Goal: Find specific page/section: Find specific page/section

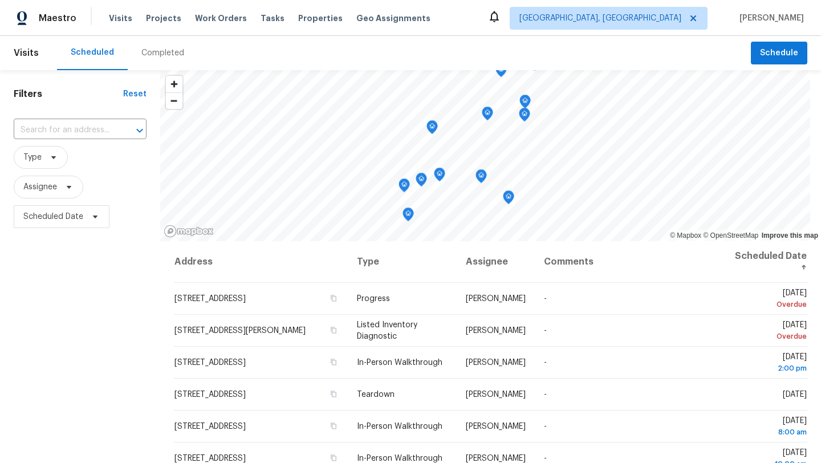
scroll to position [156, 0]
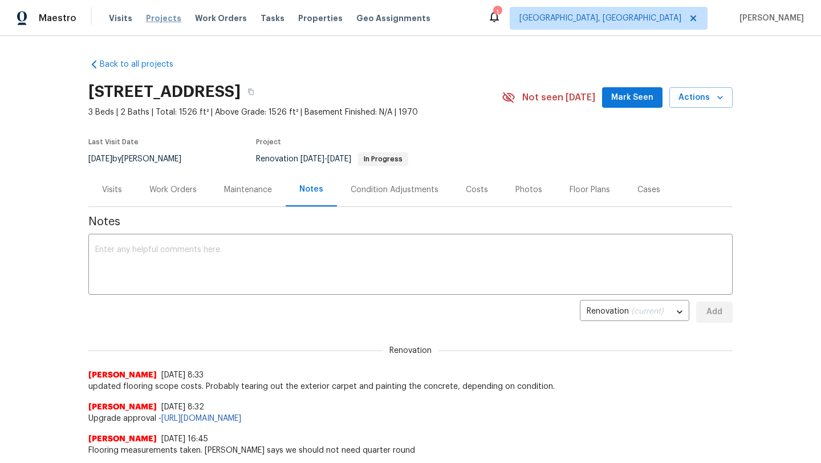
click at [164, 19] on span "Projects" at bounding box center [163, 18] width 35 height 11
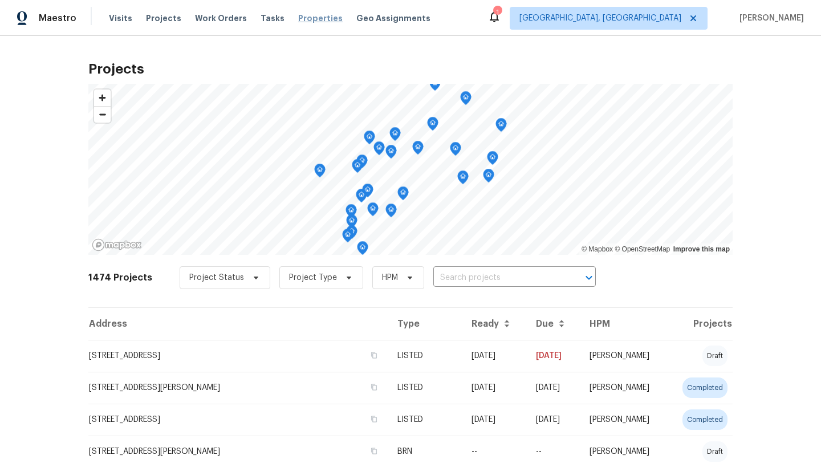
click at [298, 18] on span "Properties" at bounding box center [320, 18] width 44 height 11
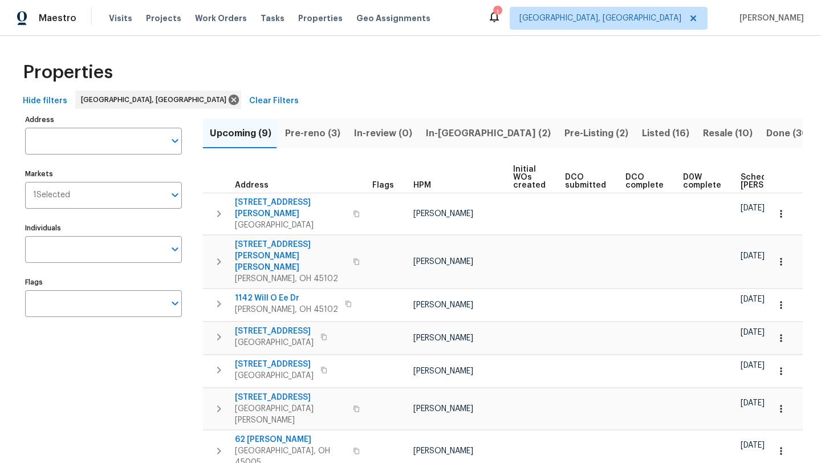
click at [308, 136] on span "Pre-reno (3)" at bounding box center [312, 134] width 55 height 16
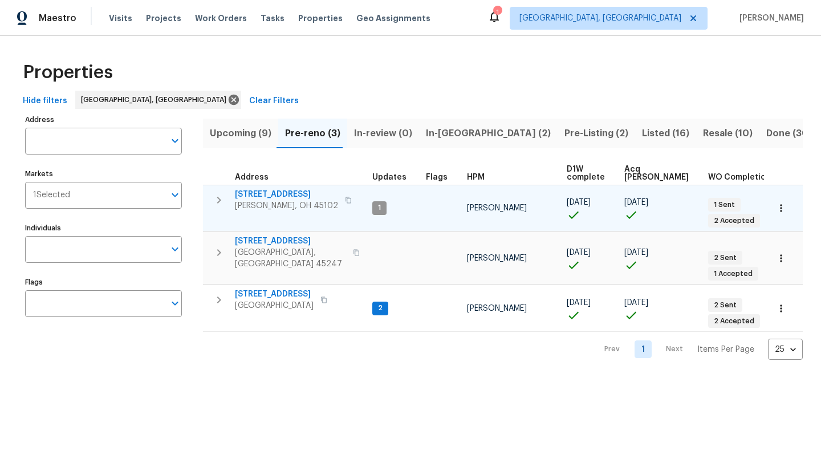
scroll to position [0, 26]
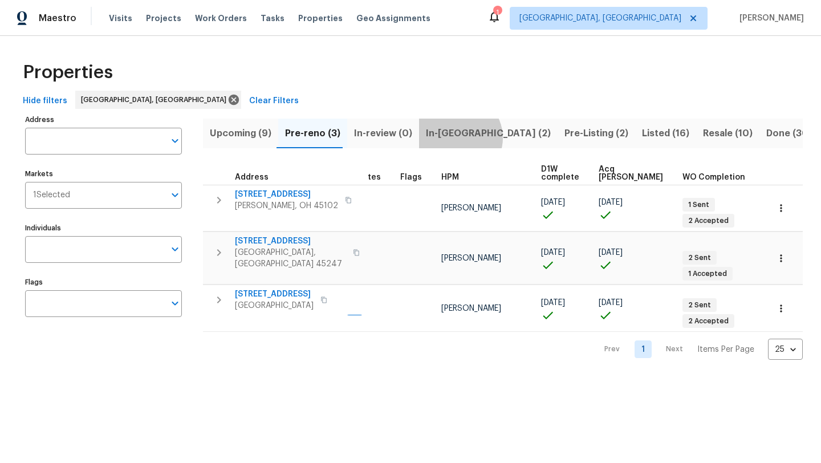
click at [453, 137] on span "In-reno (2)" at bounding box center [488, 134] width 125 height 16
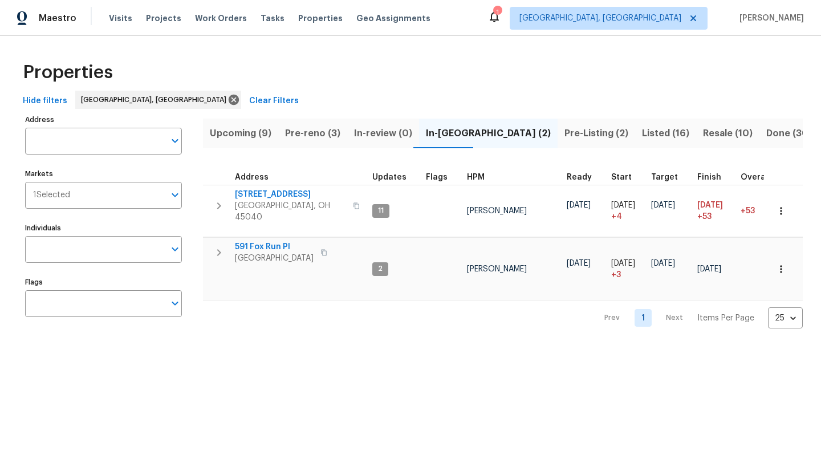
click at [311, 132] on span "Pre-reno (3)" at bounding box center [312, 134] width 55 height 16
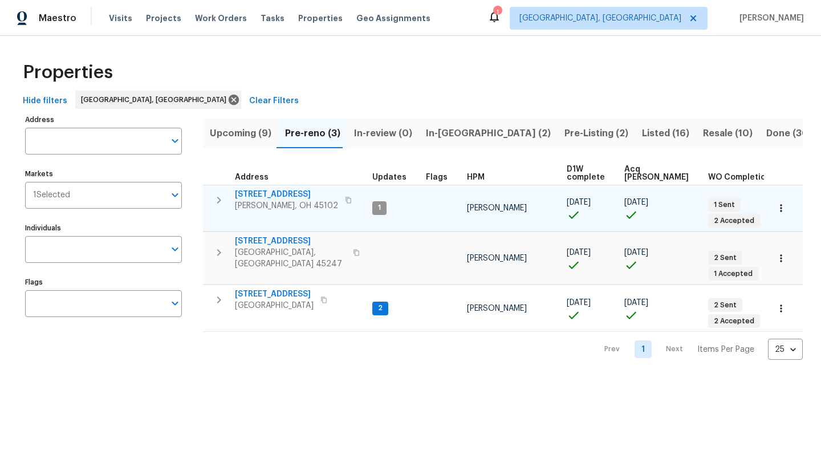
click at [280, 194] on span "3965 Applegate Ct" at bounding box center [286, 194] width 103 height 11
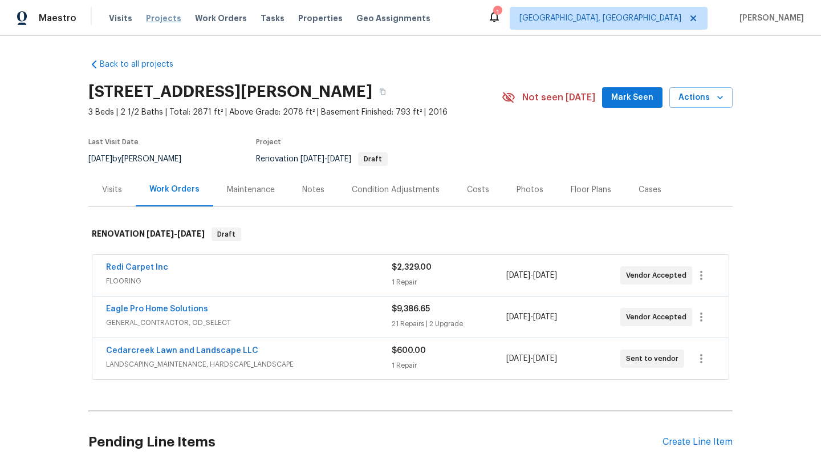
click at [158, 21] on span "Projects" at bounding box center [163, 18] width 35 height 11
